Goal: Obtain resource: Obtain resource

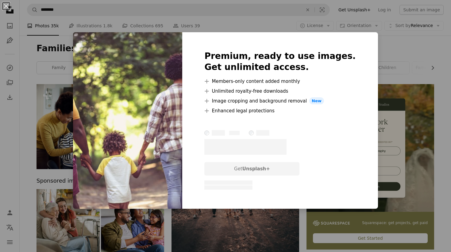
scroll to position [273, 0]
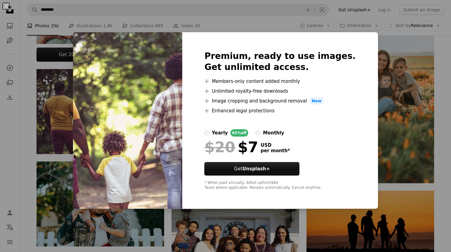
click at [384, 28] on div "An X shape Premium, ready to use images. Get unlimited access. A plus sign Memb…" at bounding box center [225, 126] width 451 height 252
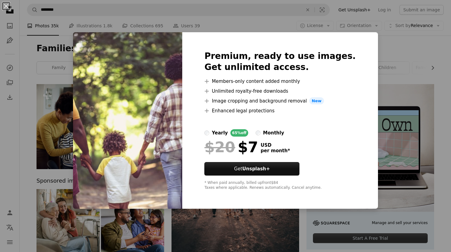
scroll to position [228, 0]
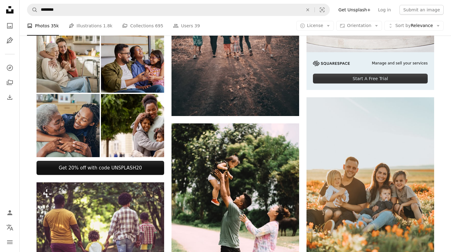
scroll to position [175, 0]
